Goal: Task Accomplishment & Management: Manage account settings

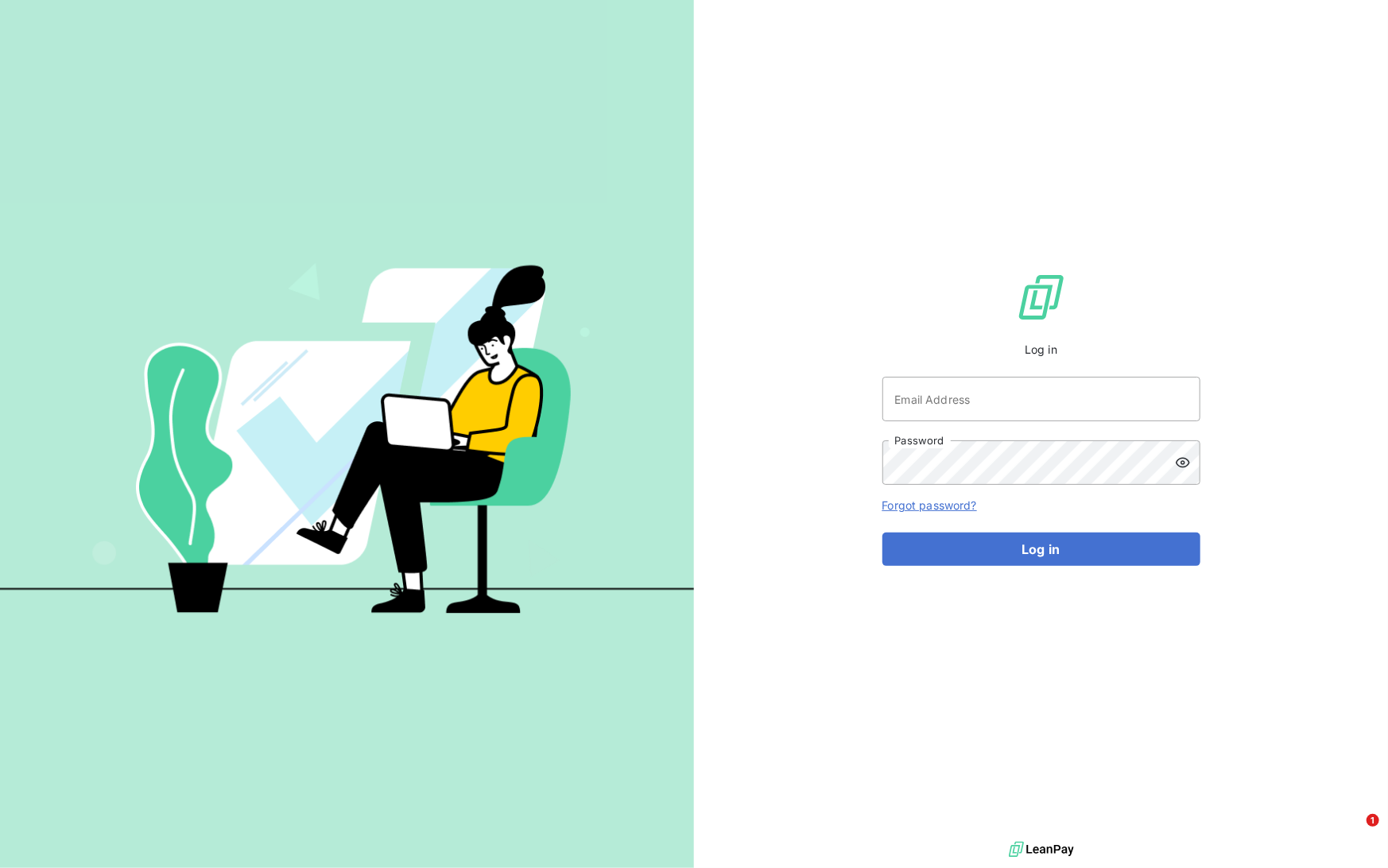
click at [1323, 0] on div "Log in Email Address Password Forgot password? Log in" at bounding box center [1041, 418] width 694 height 838
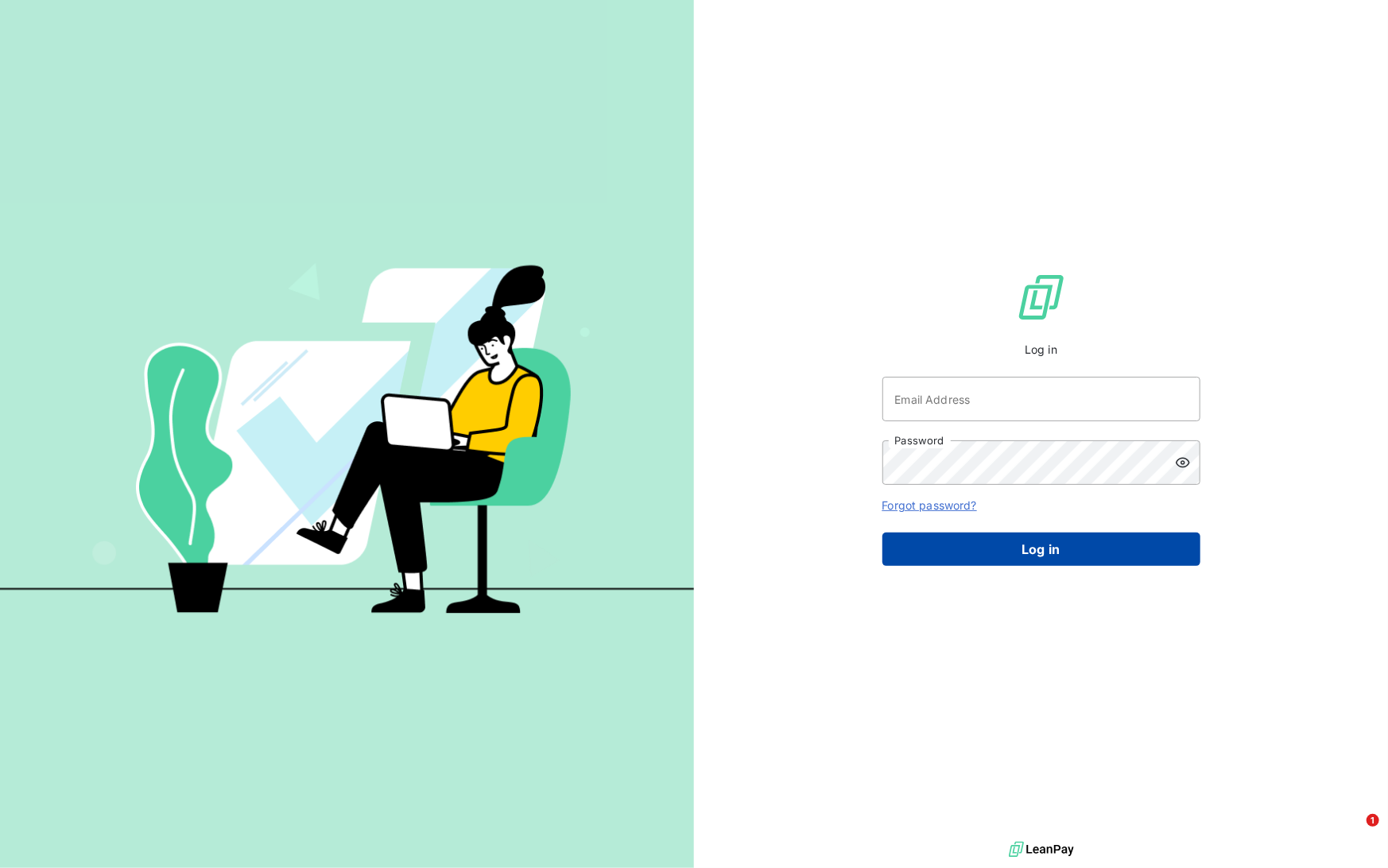
click at [1133, 560] on button "Log in" at bounding box center [1041, 549] width 318 height 34
